Goal: Task Accomplishment & Management: Use online tool/utility

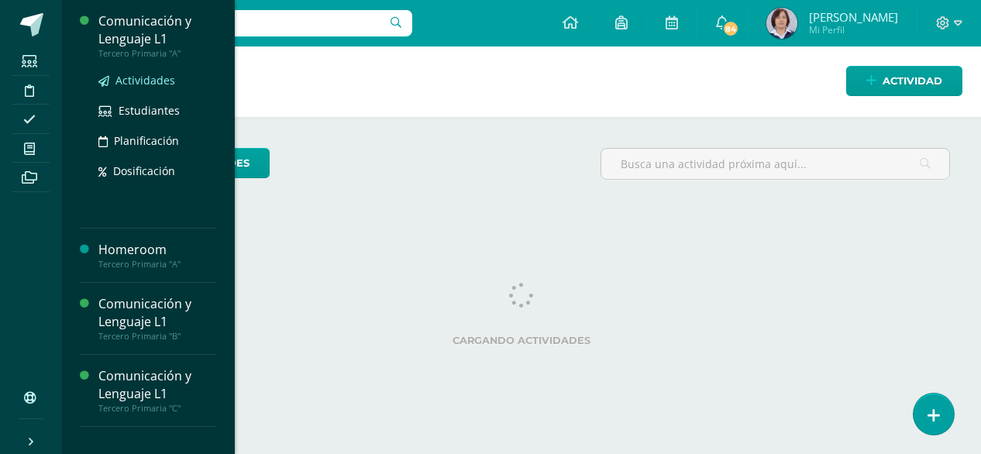
click at [139, 80] on span "Actividades" at bounding box center [145, 80] width 60 height 15
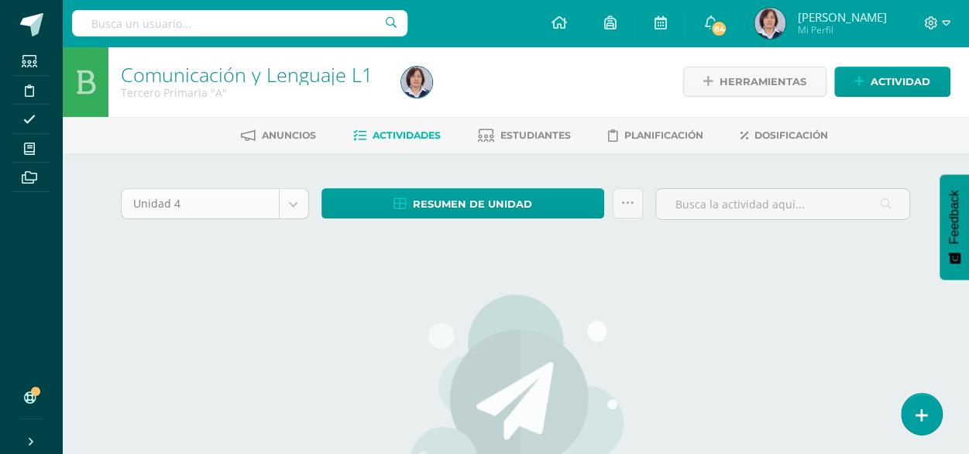
click at [291, 205] on body "Estudiantes Disciplina Asistencia Mis cursos Archivos Soporte Ayuda Reportar un…" at bounding box center [484, 334] width 969 height 669
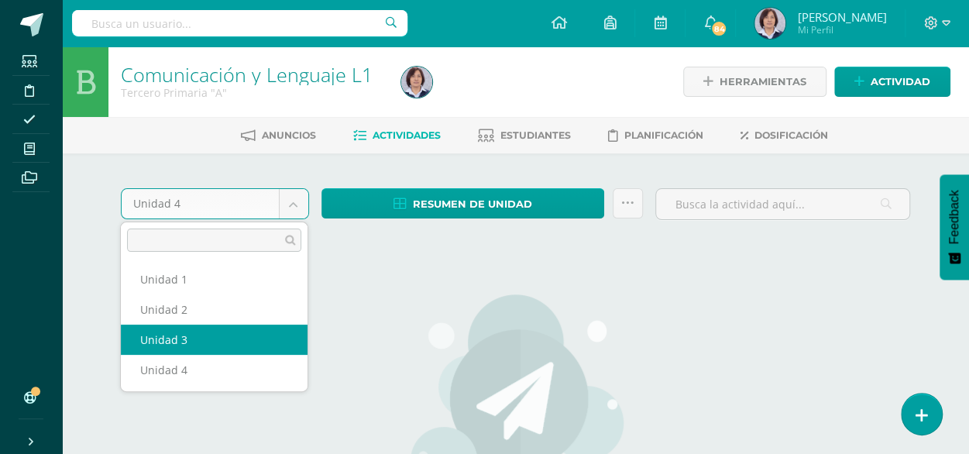
select select "Unidad 3"
